Goal: Find specific page/section: Find specific page/section

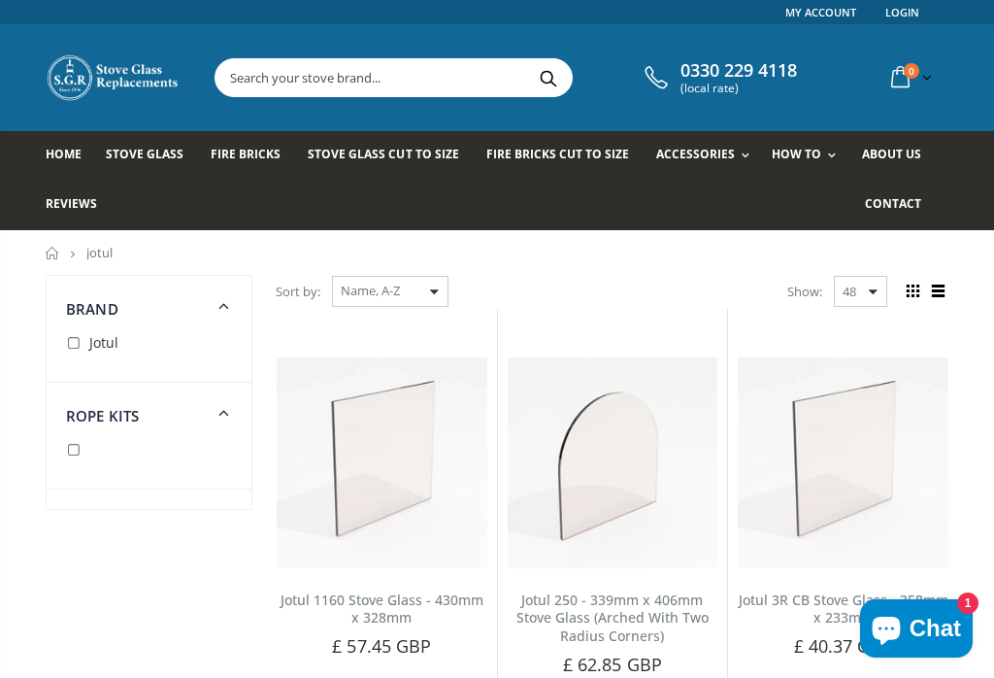
click at [212, 308] on span at bounding box center [224, 305] width 25 height 25
click at [206, 353] on dt "Rope Kits" at bounding box center [149, 338] width 205 height 42
click at [213, 315] on icon at bounding box center [224, 304] width 25 height 23
click at [218, 430] on dd "End Tape Glass Tape Rope Glue" at bounding box center [149, 456] width 205 height 65
click at [226, 414] on icon at bounding box center [224, 411] width 23 height 22
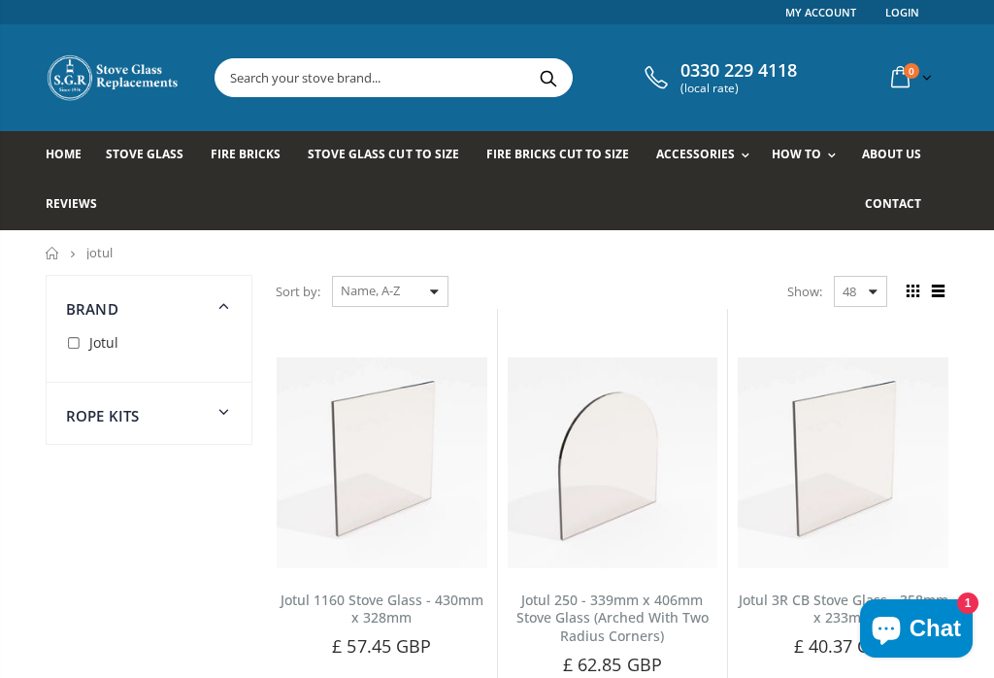
click at [228, 417] on icon at bounding box center [224, 411] width 25 height 23
click at [77, 452] on input "checkbox" at bounding box center [75, 450] width 19 height 19
checkbox input "true"
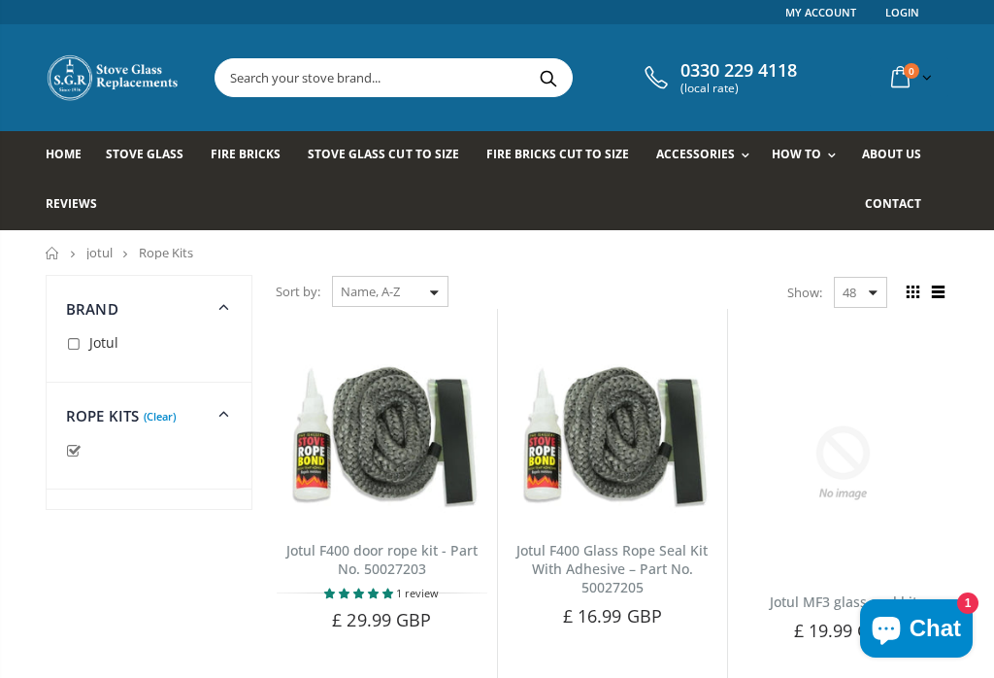
click at [67, 347] on input "checkbox" at bounding box center [75, 344] width 19 height 19
checkbox input "true"
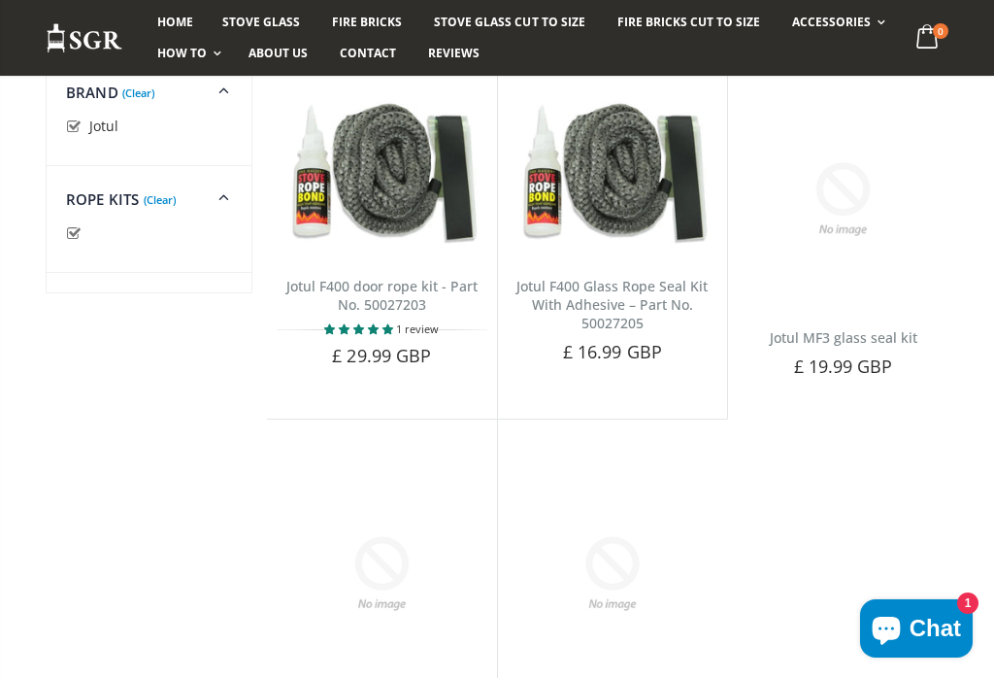
scroll to position [275, 0]
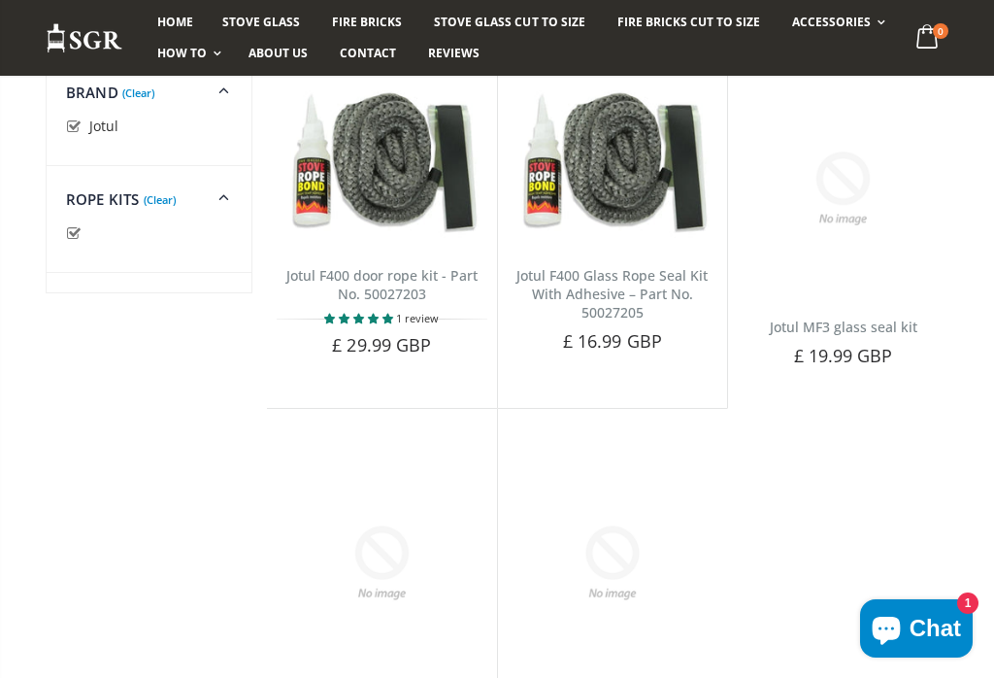
click at [69, 241] on input "checkbox" at bounding box center [75, 233] width 19 height 19
checkbox input "false"
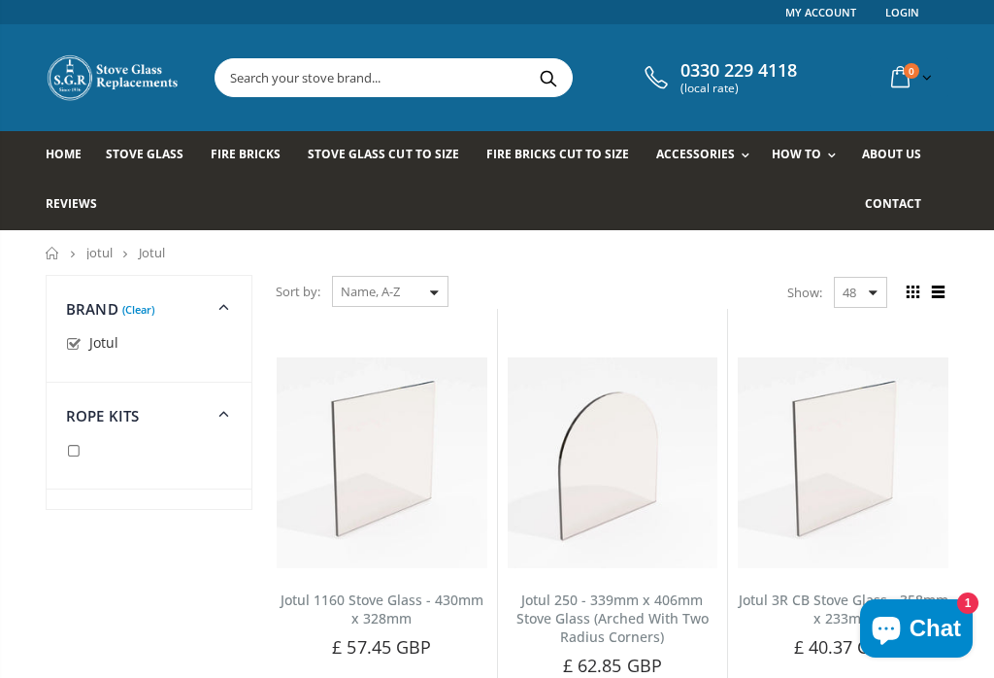
scroll to position [275, 0]
